Goal: Task Accomplishment & Management: Manage account settings

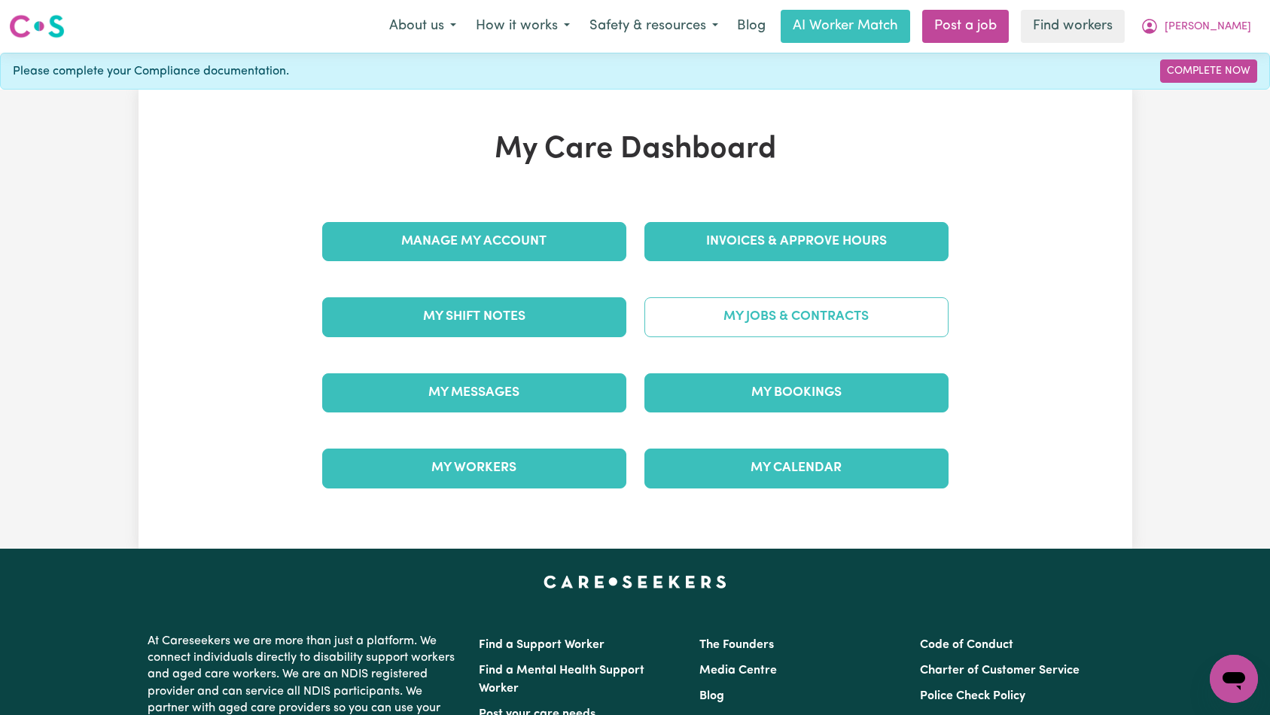
click at [749, 315] on link "My Jobs & Contracts" at bounding box center [796, 316] width 304 height 39
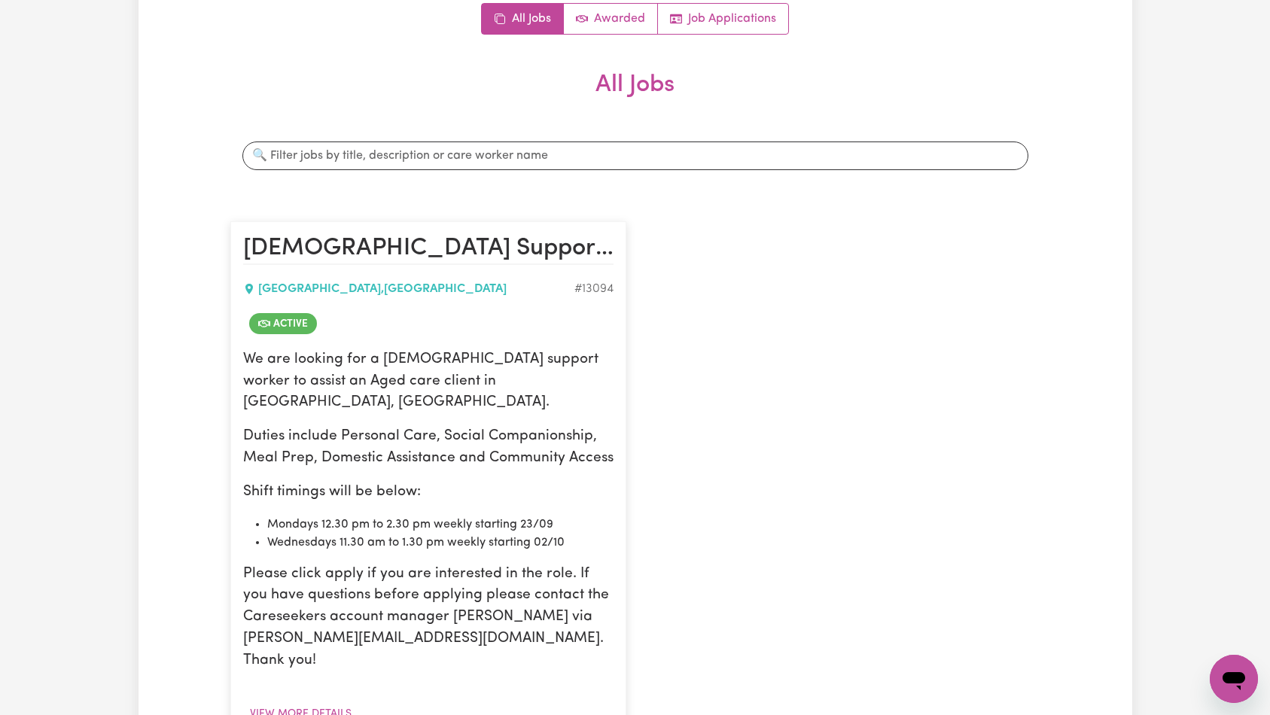
scroll to position [513, 0]
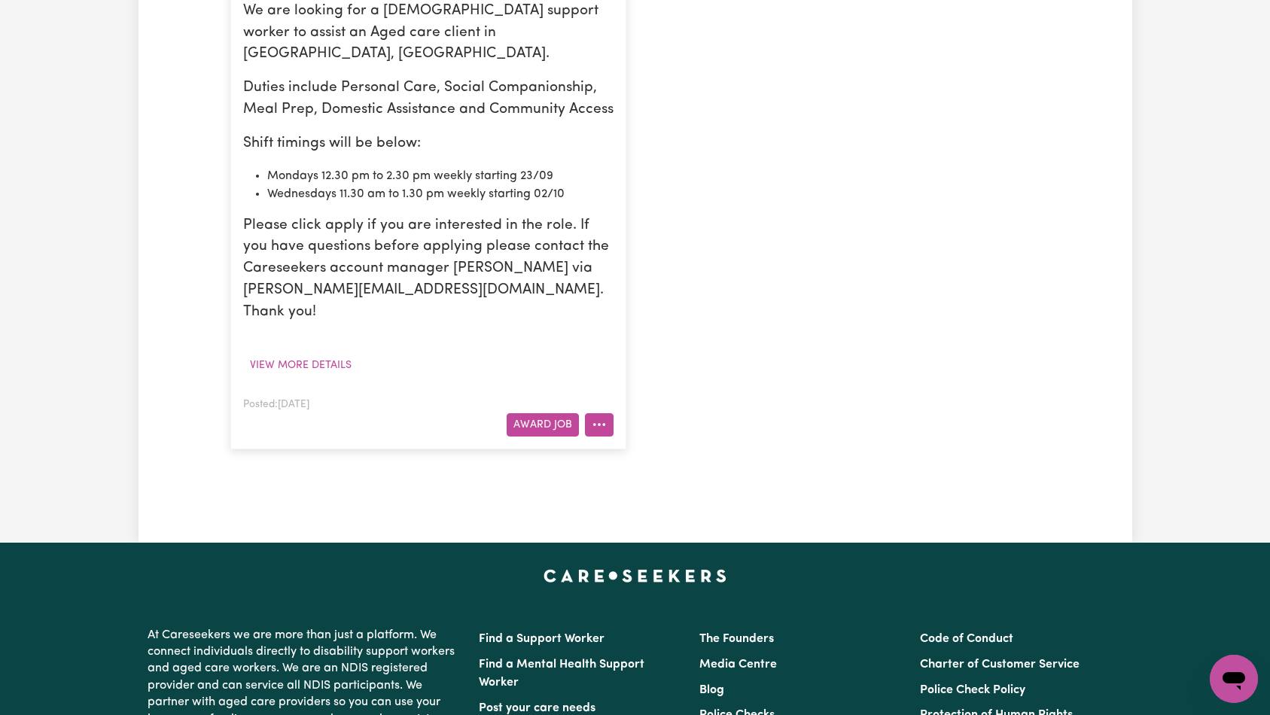
click at [600, 413] on button "More options" at bounding box center [599, 424] width 29 height 23
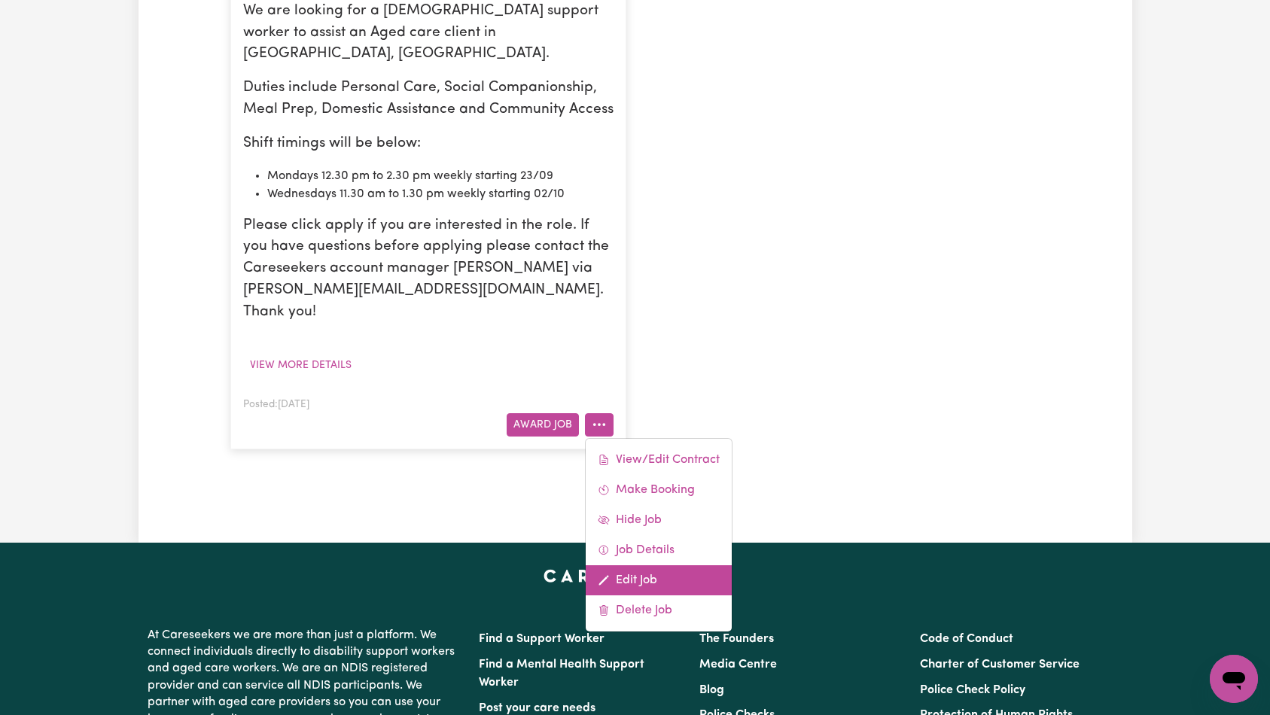
click at [627, 565] on link "Edit Job" at bounding box center [659, 580] width 146 height 30
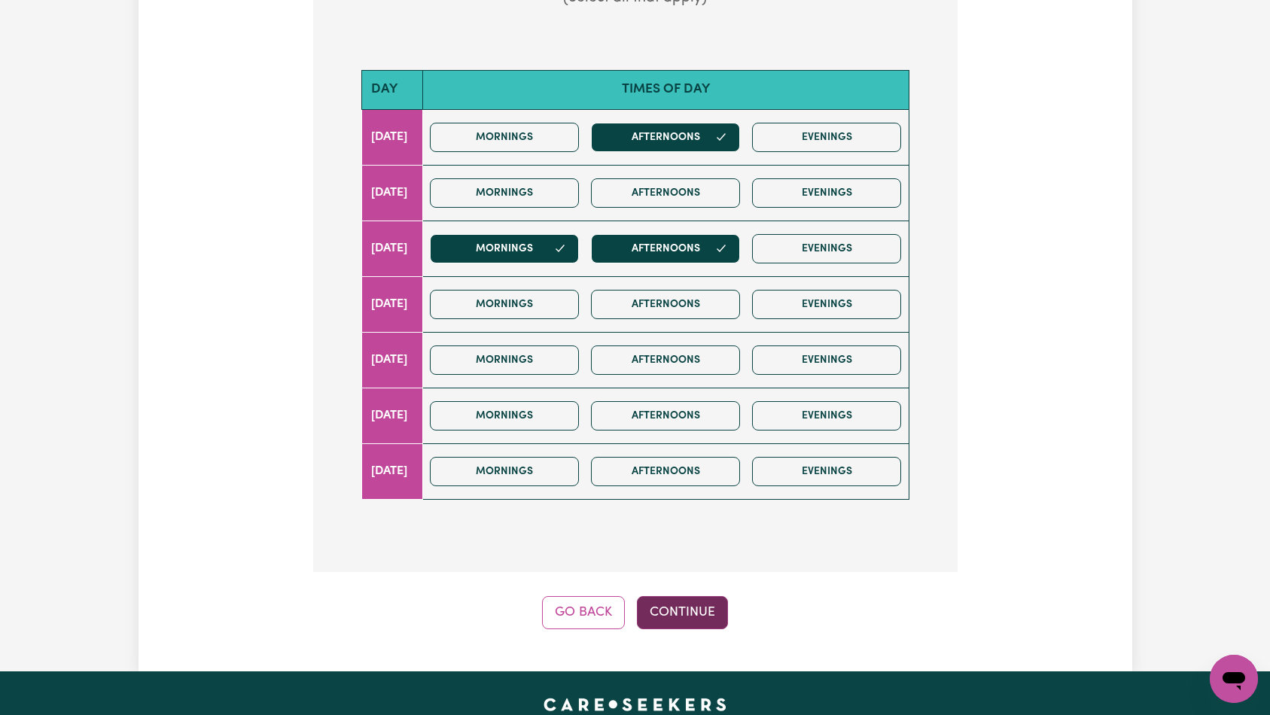
click at [672, 601] on button "Continue" at bounding box center [682, 612] width 91 height 33
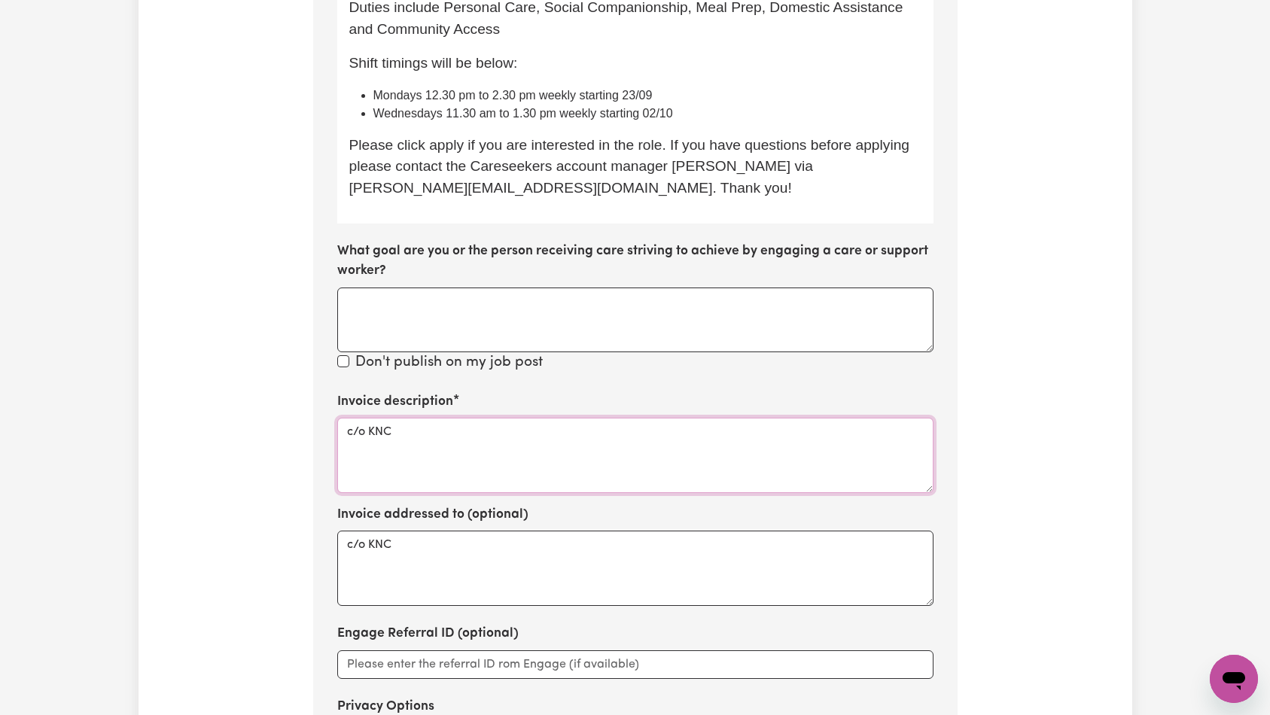
click at [550, 429] on textarea "c/o KNC" at bounding box center [635, 455] width 596 height 75
paste textarea "Domestic support and Social Support"
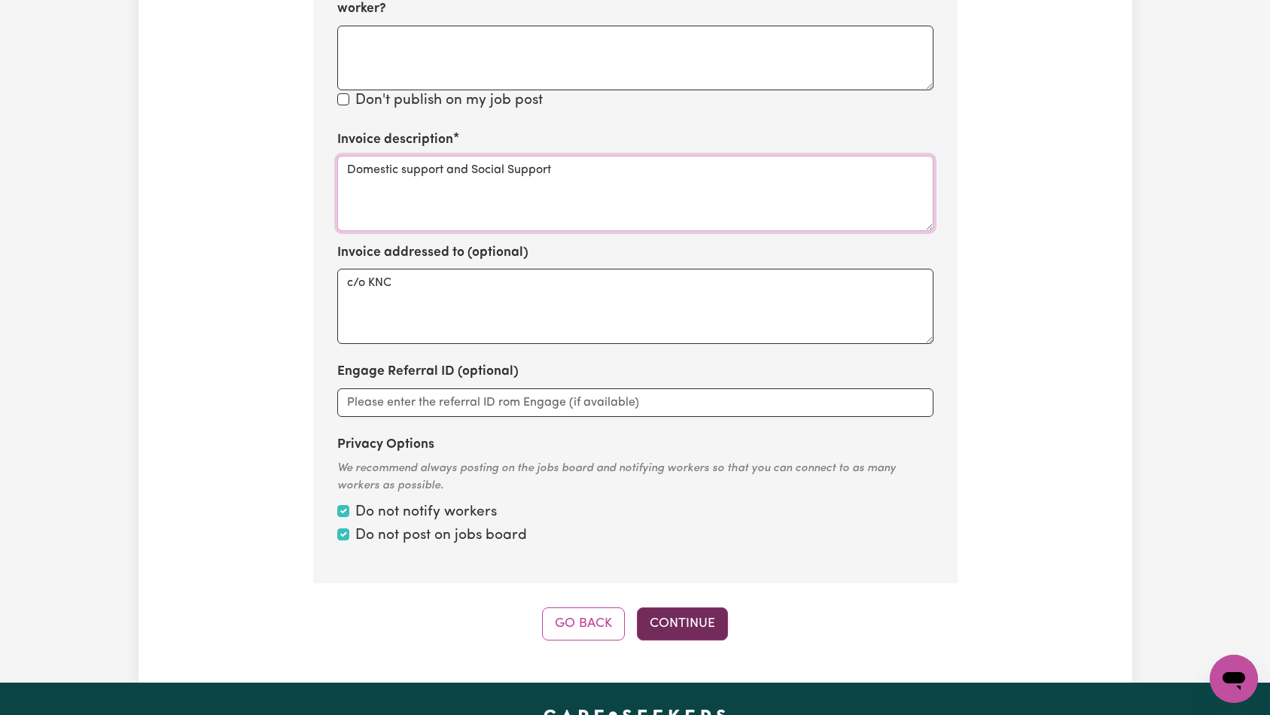
type textarea "Domestic support and Social Support"
click at [656, 623] on button "Continue" at bounding box center [682, 624] width 91 height 33
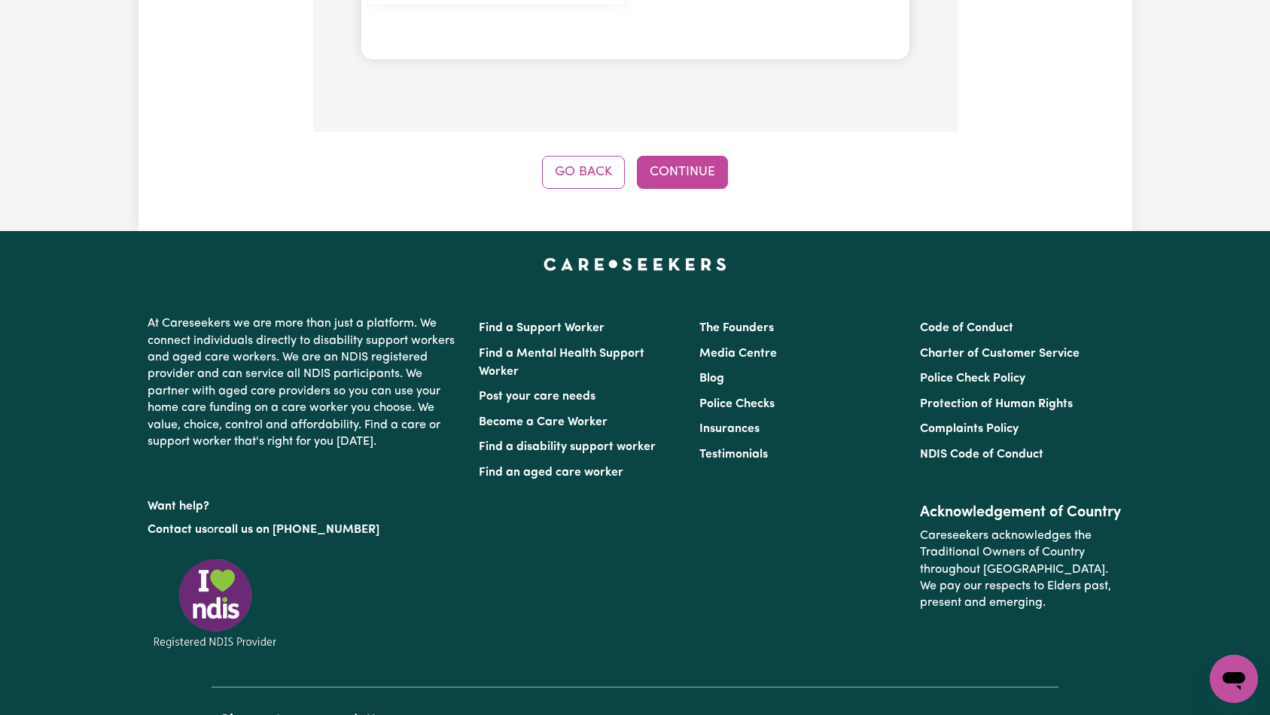
scroll to position [1827, 0]
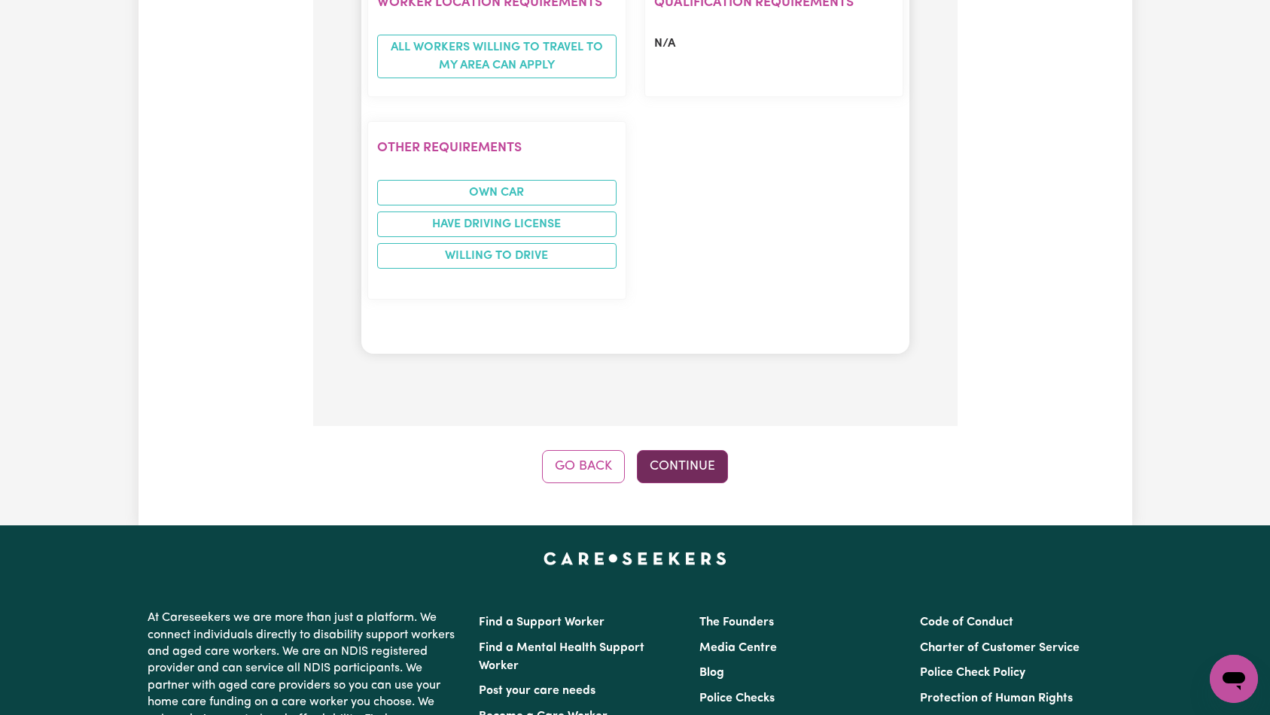
click at [687, 450] on button "Continue" at bounding box center [682, 466] width 91 height 33
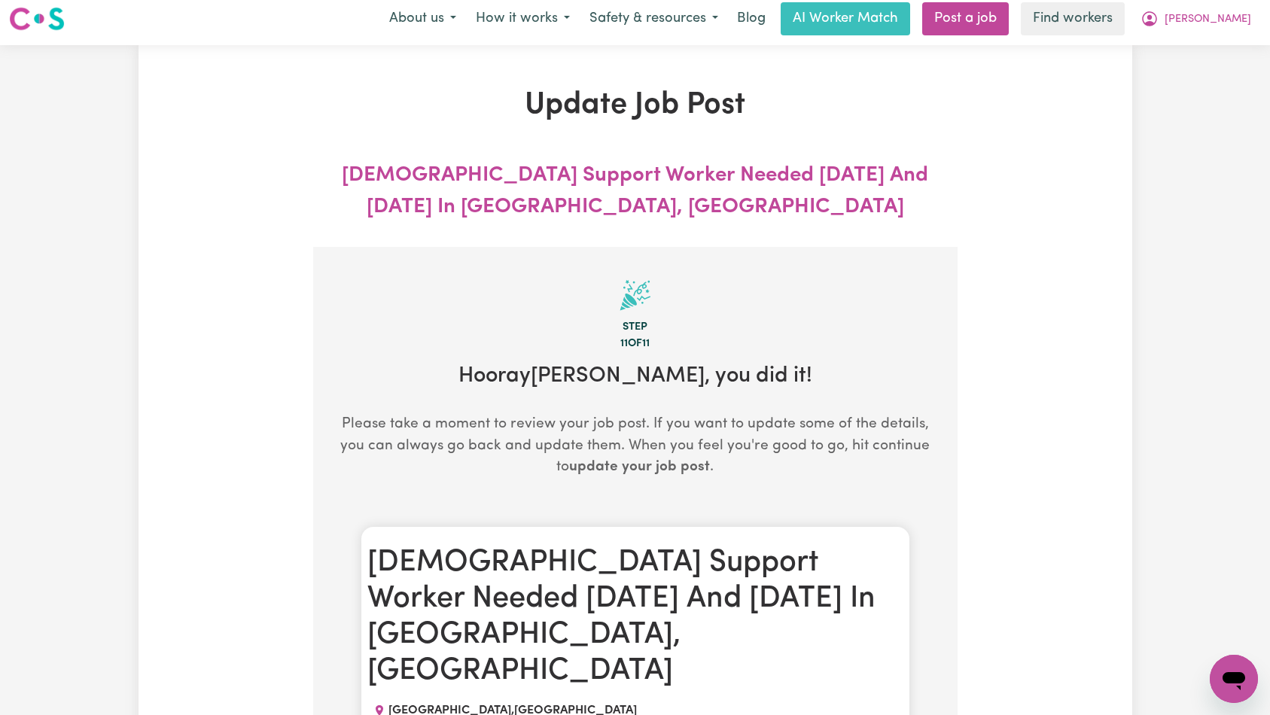
scroll to position [0, 0]
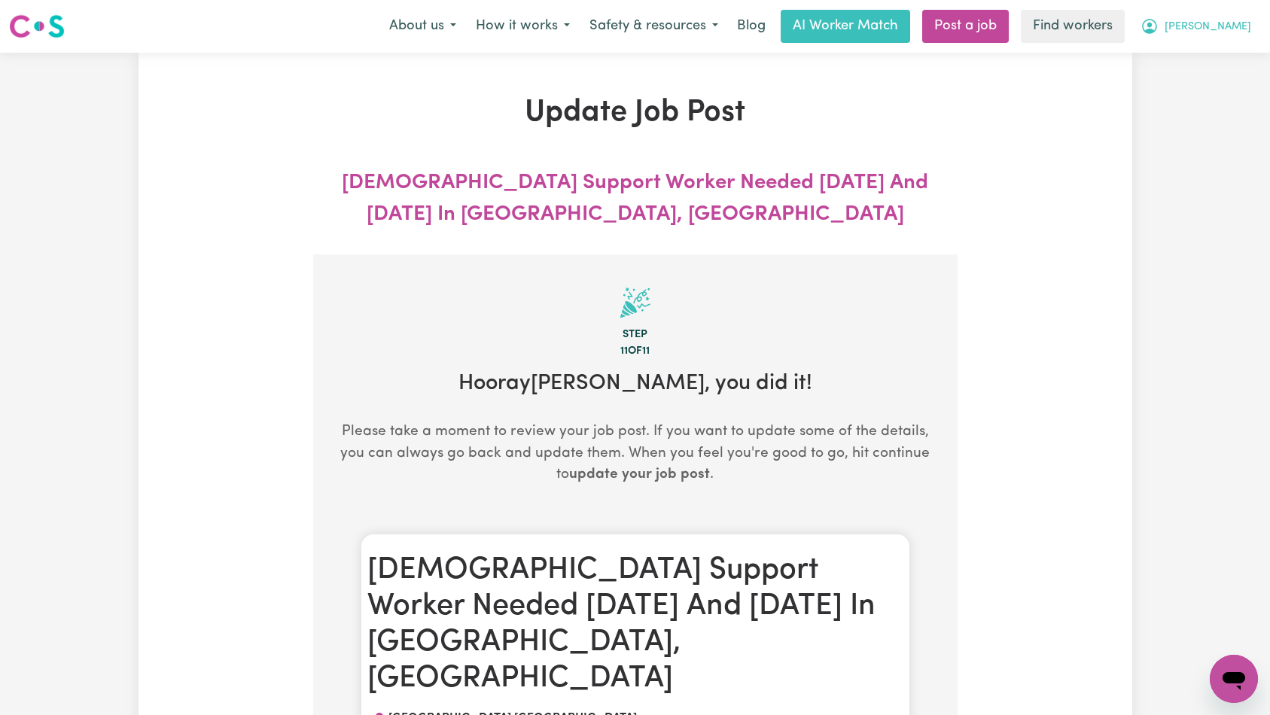
click at [1238, 32] on span "[PERSON_NAME]" at bounding box center [1208, 27] width 87 height 17
click at [1228, 82] on link "Logout" at bounding box center [1200, 86] width 119 height 29
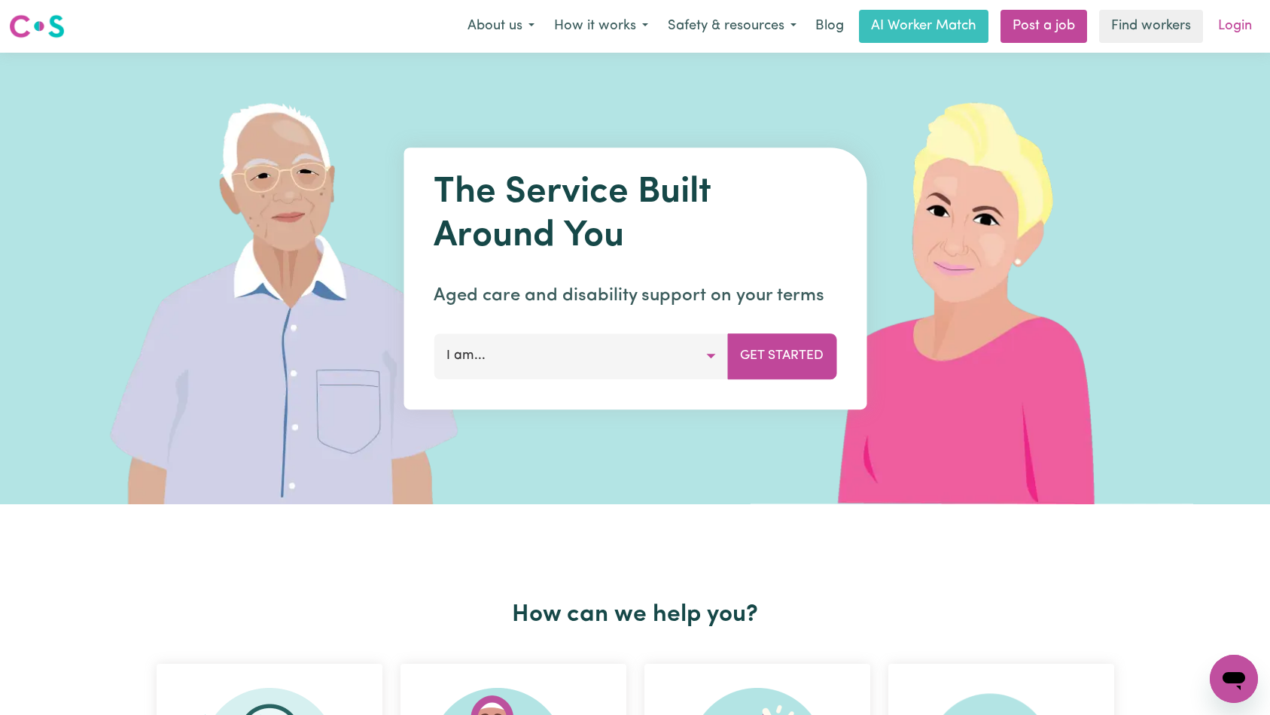
click at [1239, 26] on link "Login" at bounding box center [1235, 26] width 52 height 33
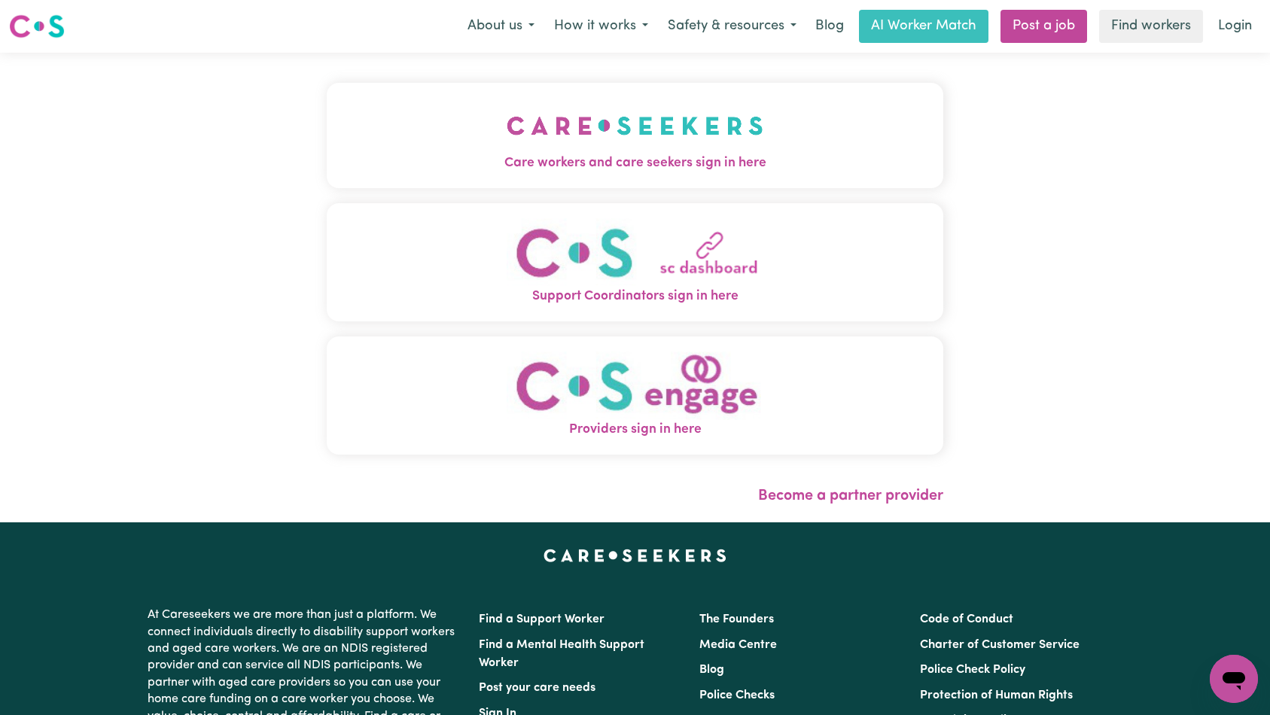
click at [507, 108] on img "Care workers and care seekers sign in here" at bounding box center [635, 126] width 257 height 56
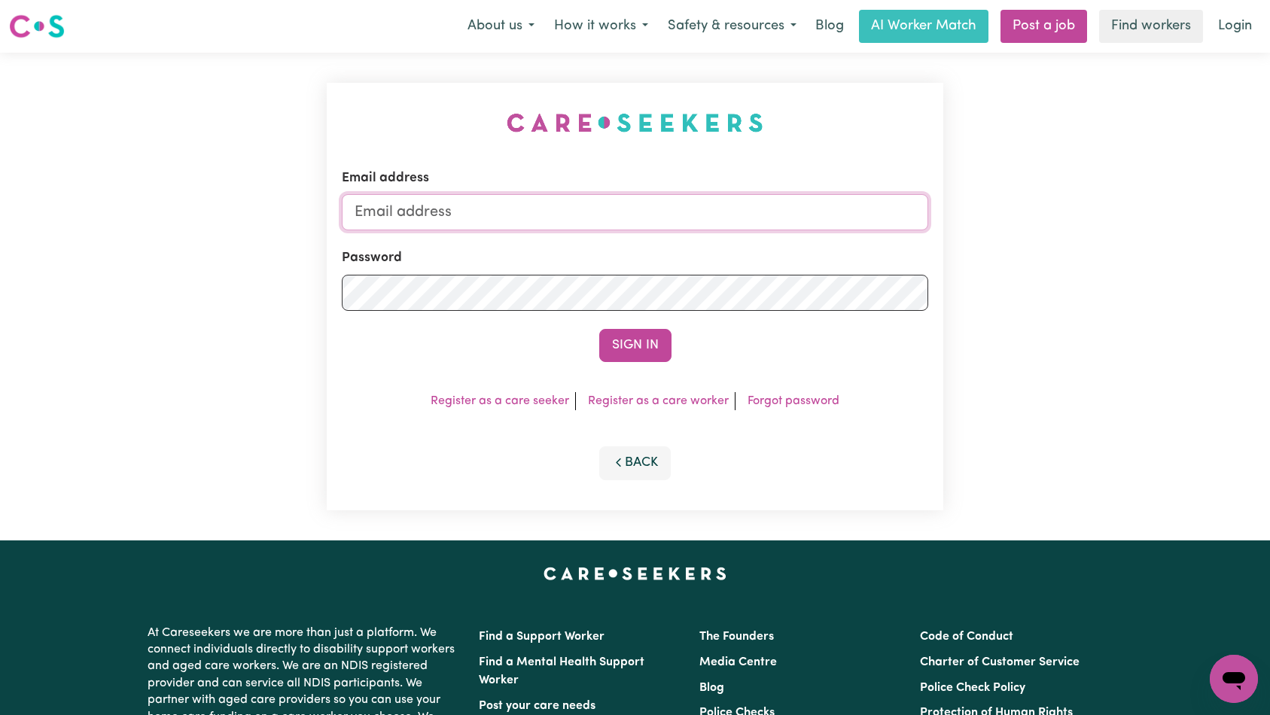
click at [702, 222] on input "Email address" at bounding box center [635, 212] width 587 height 36
type input "[EMAIL_ADDRESS][DOMAIN_NAME]"
click at [641, 346] on button "Sign In" at bounding box center [635, 345] width 72 height 33
